Goal: Task Accomplishment & Management: Complete application form

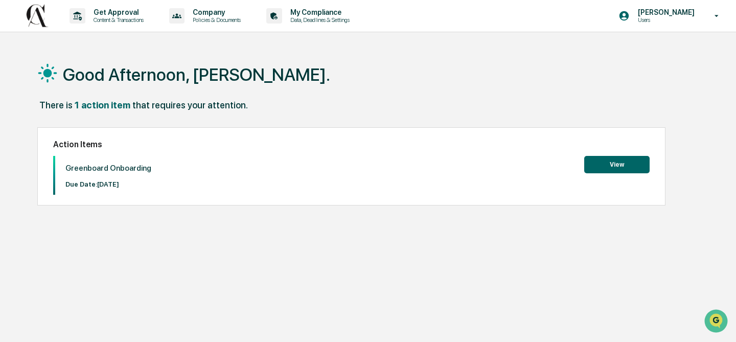
click at [606, 159] on button "View" at bounding box center [616, 164] width 65 height 17
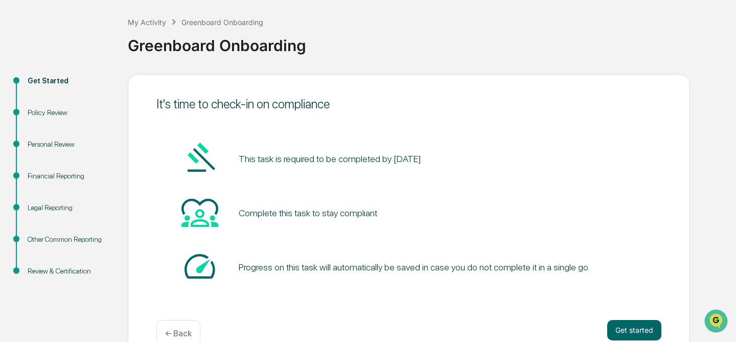
scroll to position [70, 0]
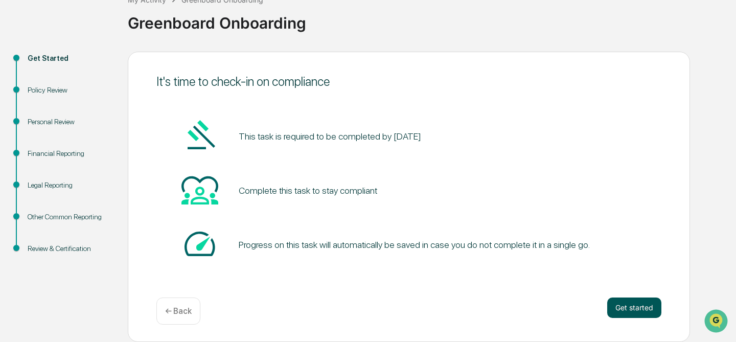
click at [613, 302] on button "Get started" at bounding box center [634, 307] width 54 height 20
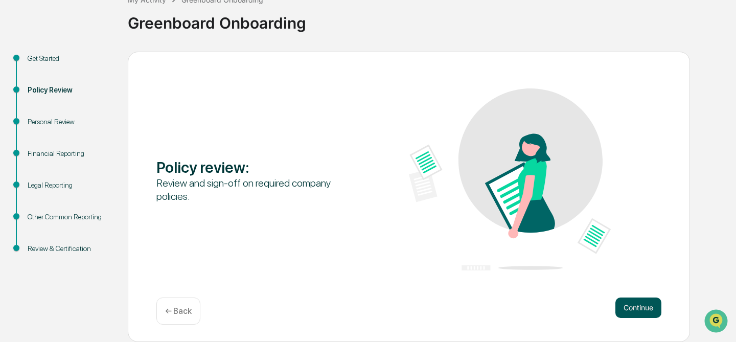
click at [630, 309] on button "Continue" at bounding box center [638, 307] width 46 height 20
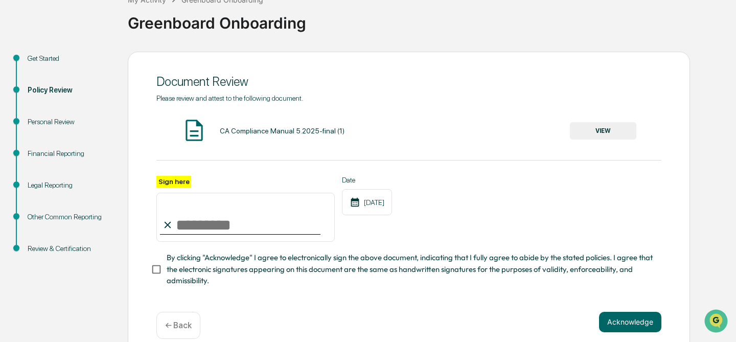
click at [195, 219] on input "Sign here" at bounding box center [245, 217] width 178 height 49
type input "*"
type input "**********"
click at [627, 319] on button "Acknowledge" at bounding box center [630, 322] width 62 height 20
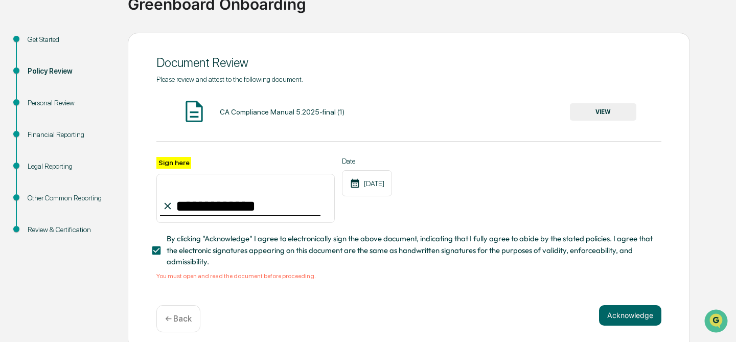
scroll to position [96, 0]
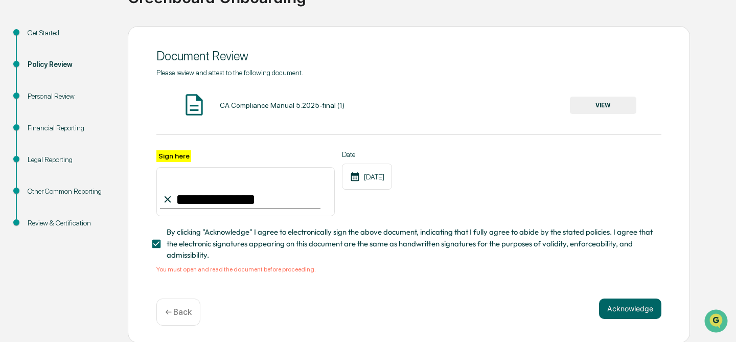
click at [609, 109] on button "VIEW" at bounding box center [603, 105] width 66 height 17
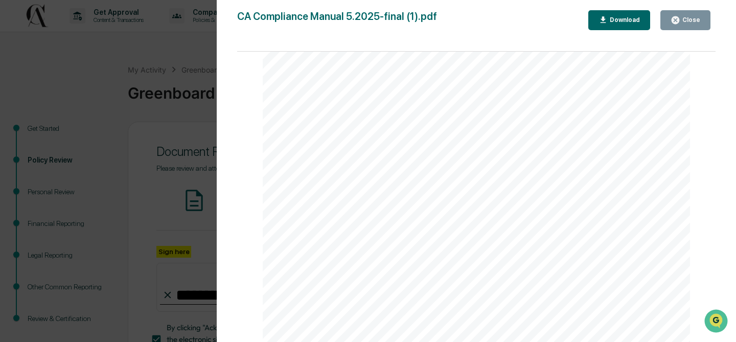
scroll to position [50024, 0]
click at [686, 13] on button "Close" at bounding box center [685, 20] width 50 height 20
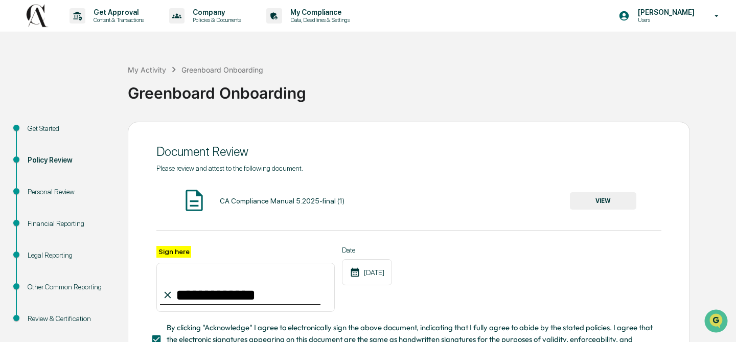
scroll to position [96, 0]
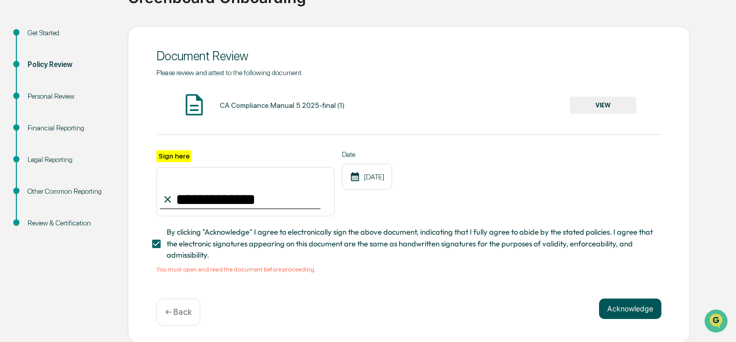
click at [630, 306] on button "Acknowledge" at bounding box center [630, 308] width 62 height 20
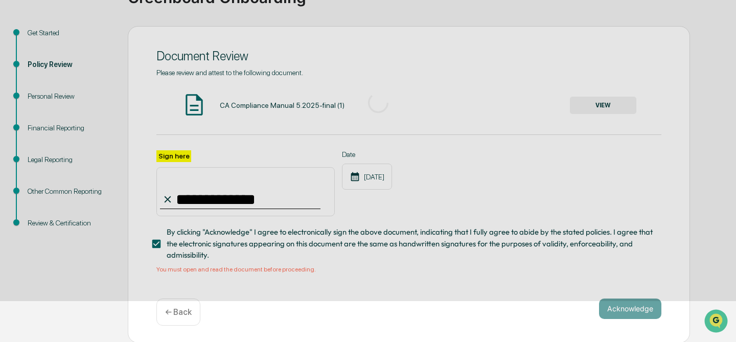
scroll to position [70, 0]
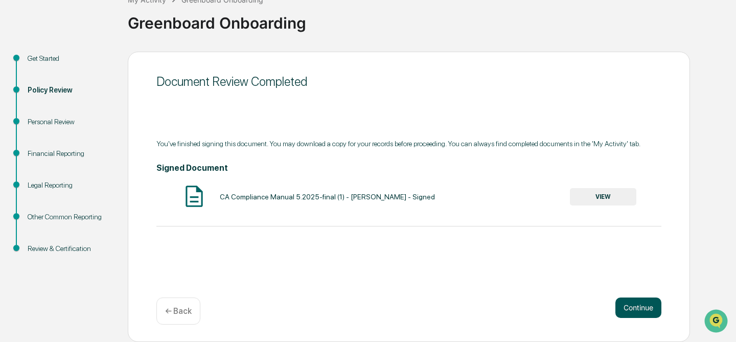
click at [634, 314] on button "Continue" at bounding box center [638, 307] width 46 height 20
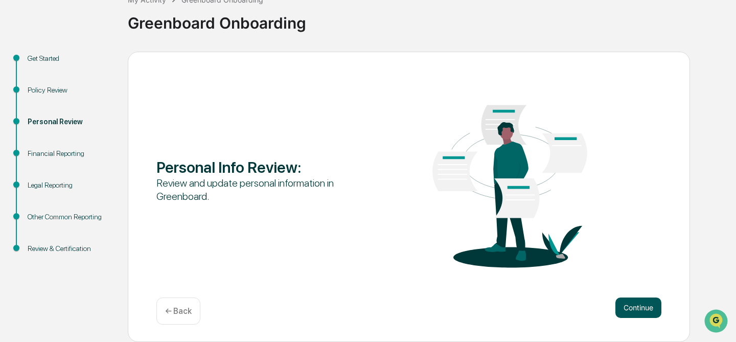
click at [632, 305] on button "Continue" at bounding box center [638, 307] width 46 height 20
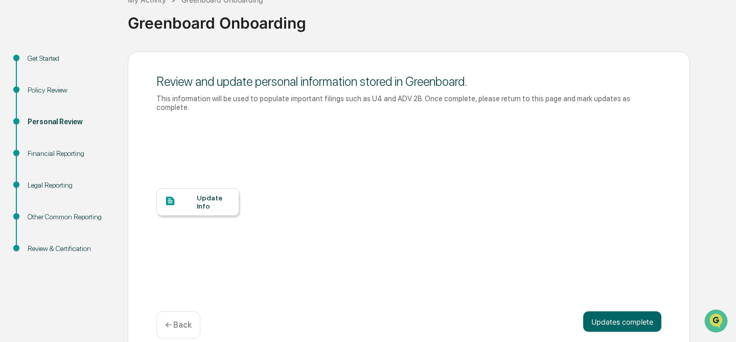
click at [210, 198] on div "Update Info" at bounding box center [214, 202] width 34 height 16
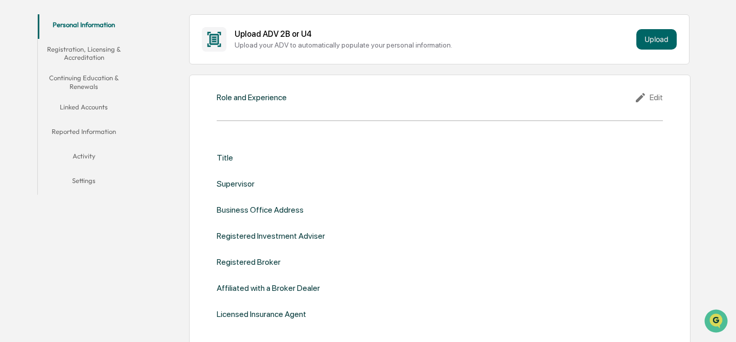
scroll to position [182, 0]
click at [242, 158] on div "Title" at bounding box center [440, 159] width 446 height 10
click at [222, 160] on div "Title" at bounding box center [225, 159] width 16 height 10
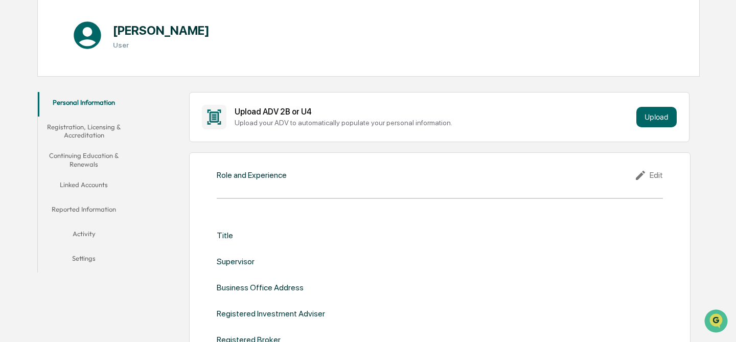
scroll to position [102, 0]
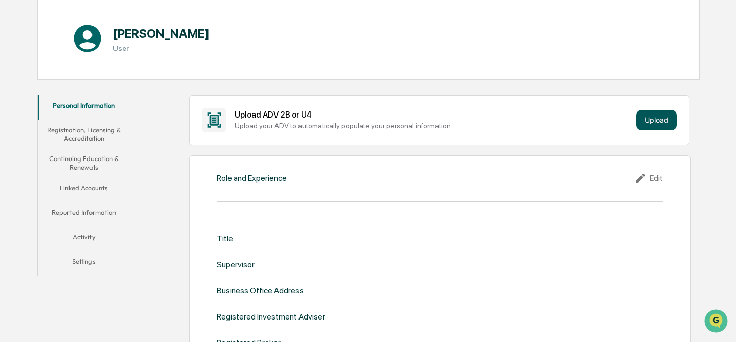
click at [637, 122] on button "Upload" at bounding box center [656, 120] width 40 height 20
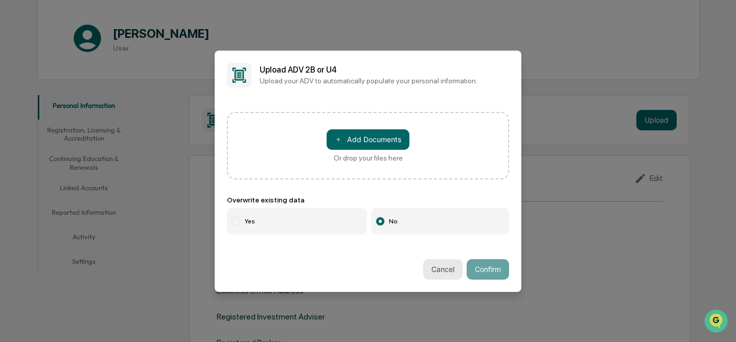
click at [438, 268] on button "Cancel" at bounding box center [442, 269] width 39 height 20
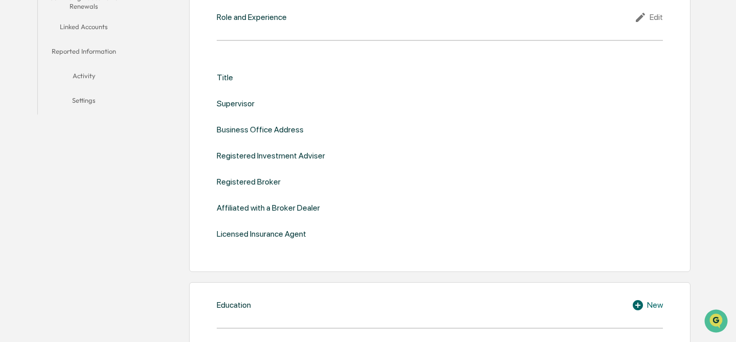
scroll to position [255, 0]
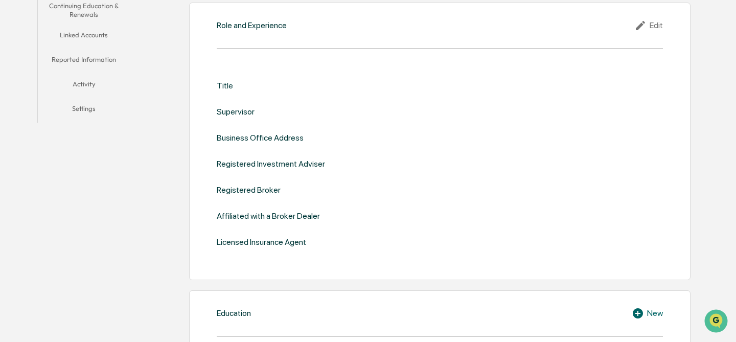
click at [330, 189] on div "Registered Broker" at bounding box center [440, 190] width 446 height 10
click at [330, 157] on div "Title Supervisor Business Office Address Registered Investment Adviser Register…" at bounding box center [440, 164] width 446 height 166
click at [310, 169] on div "Title Supervisor Business Office Address Registered Investment Adviser Register…" at bounding box center [440, 164] width 446 height 166
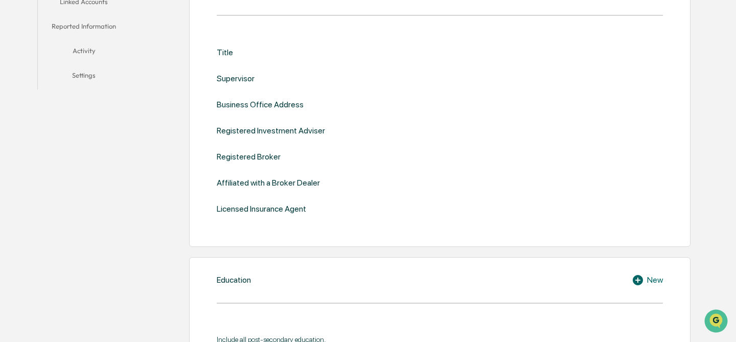
scroll to position [0, 0]
